Goal: Task Accomplishment & Management: Use online tool/utility

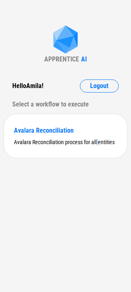
click at [97, 271] on div "APPRENTICE AI Hello Amila ! Logout Select a workflow to execute Avalara Reconci…" at bounding box center [65, 146] width 131 height 292
